Goal: Information Seeking & Learning: Learn about a topic

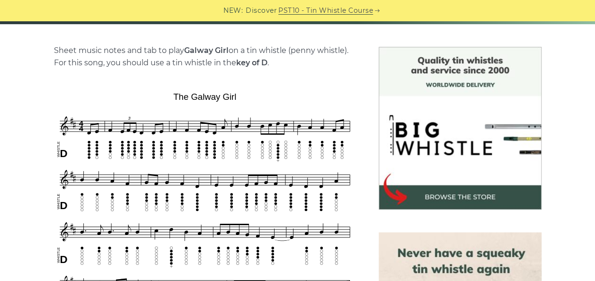
scroll to position [224, 0]
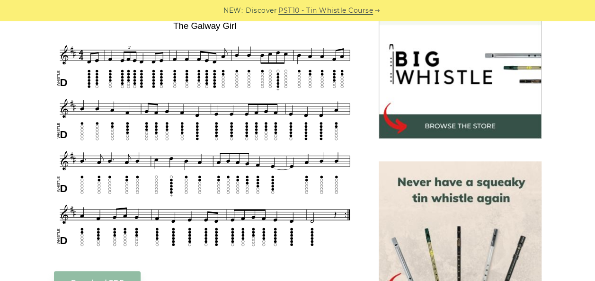
scroll to position [295, 0]
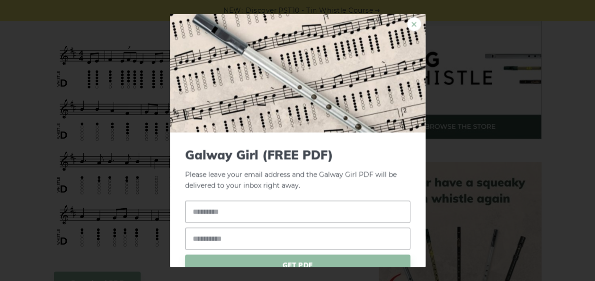
click at [409, 22] on link "×" at bounding box center [414, 24] width 14 height 14
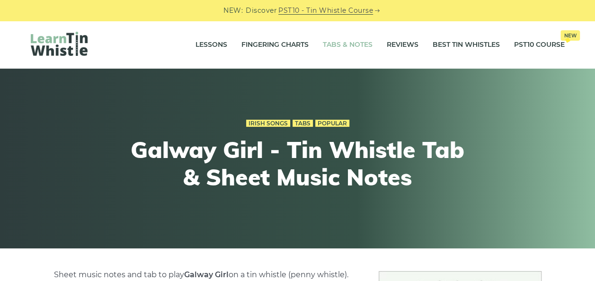
drag, startPoint x: 596, startPoint y: 0, endPoint x: 372, endPoint y: 54, distance: 230.0
click at [372, 54] on li "Tabs & Notes" at bounding box center [348, 45] width 64 height 24
drag, startPoint x: 577, startPoint y: 0, endPoint x: 357, endPoint y: 188, distance: 289.5
click at [357, 188] on h1 "Galway Girl - Tin Whistle Tab & Sheet Music Notes" at bounding box center [298, 163] width 348 height 54
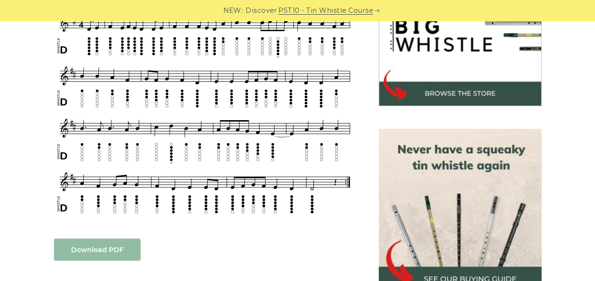
scroll to position [329, 0]
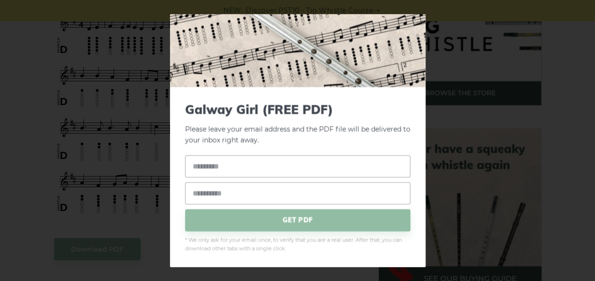
scroll to position [46, 0]
click at [272, 167] on input "text" at bounding box center [297, 165] width 225 height 22
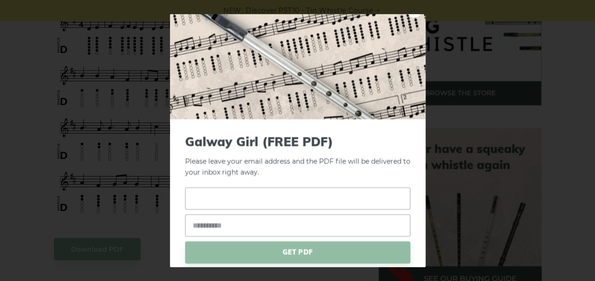
scroll to position [6, 0]
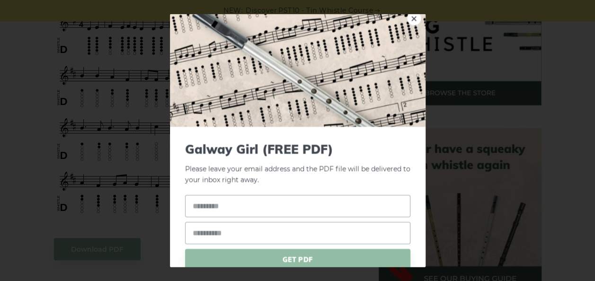
click at [13, 140] on div "× Galway Girl (FREE PDF) Please leave your email address and the PDF file will …" at bounding box center [297, 140] width 595 height 281
click at [408, 17] on link "×" at bounding box center [414, 18] width 14 height 14
